Goal: Check status: Check status

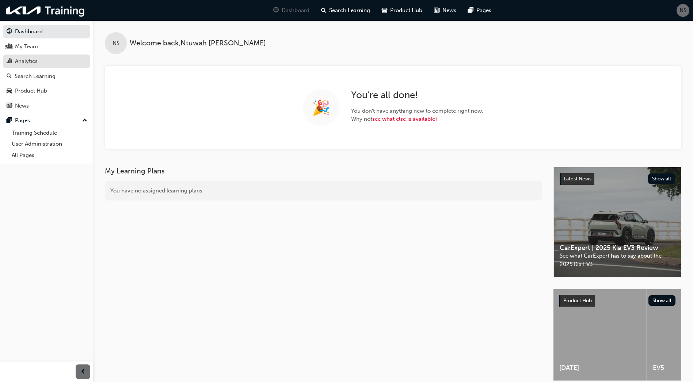
click at [33, 62] on div "Analytics" at bounding box center [26, 61] width 23 height 8
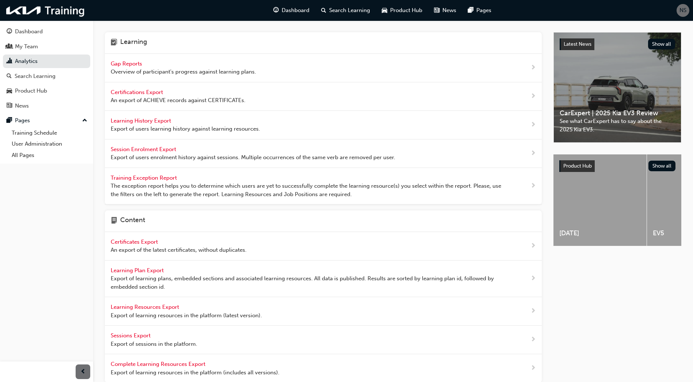
click at [132, 67] on span "Gap Reports" at bounding box center [127, 63] width 33 height 7
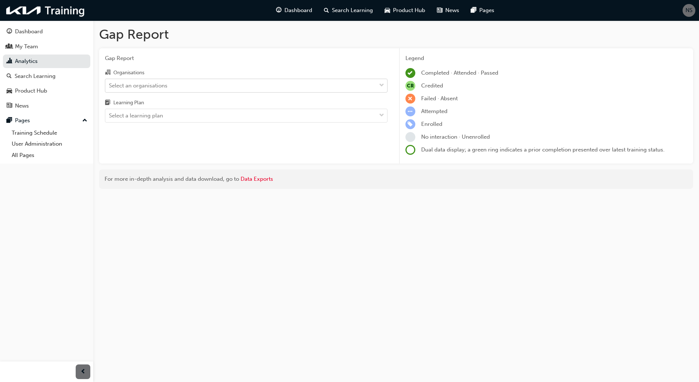
click at [139, 84] on div "Select an organisations" at bounding box center [138, 85] width 58 height 8
click at [110, 84] on input "Organisations Select an organisations" at bounding box center [109, 85] width 1 height 6
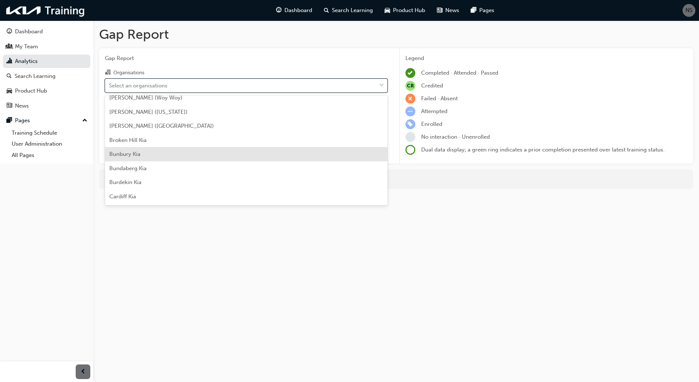
scroll to position [219, 0]
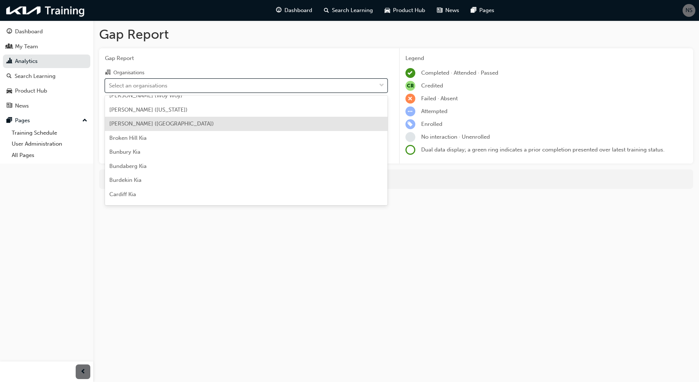
click at [189, 123] on div "[PERSON_NAME] ([GEOGRAPHIC_DATA])" at bounding box center [246, 124] width 282 height 14
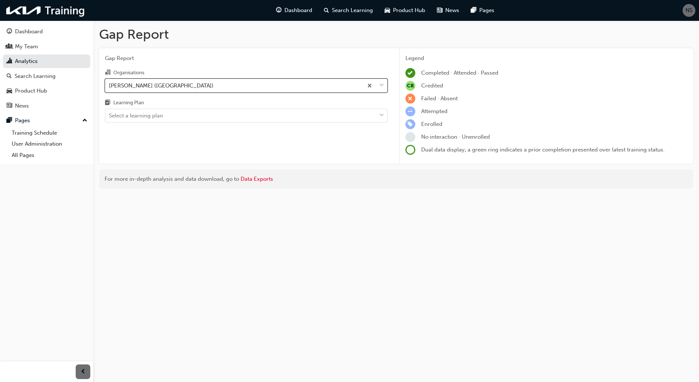
drag, startPoint x: 183, startPoint y: 118, endPoint x: 183, endPoint y: 122, distance: 4.0
click at [183, 119] on div "Select a learning plan" at bounding box center [240, 115] width 271 height 13
click at [110, 118] on input "Learning Plan Select a learning plan" at bounding box center [109, 115] width 1 height 6
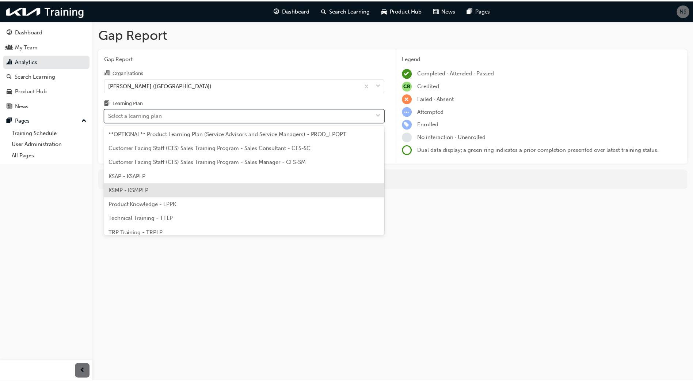
scroll to position [20, 0]
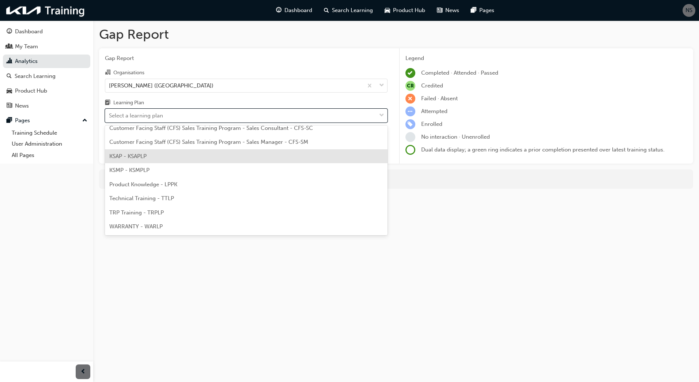
click at [179, 157] on div "KSAP - KSAPLP" at bounding box center [246, 156] width 282 height 14
